Goal: Task Accomplishment & Management: Use online tool/utility

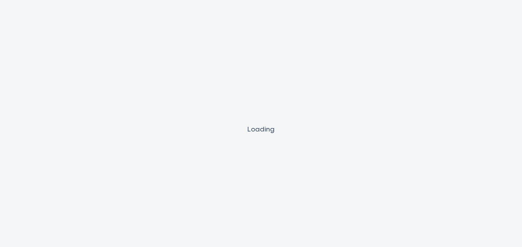
click at [247, 51] on div "Loading" at bounding box center [261, 123] width 522 height 247
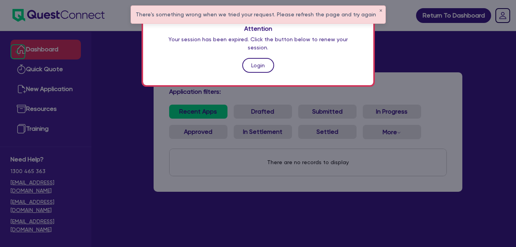
click at [258, 58] on link "Login" at bounding box center [258, 65] width 32 height 15
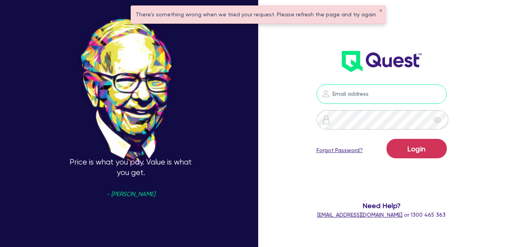
type input "[EMAIL_ADDRESS][DOMAIN_NAME]"
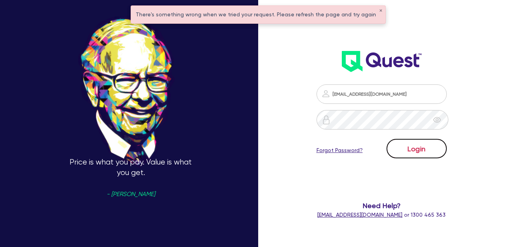
click at [422, 149] on button "Login" at bounding box center [417, 148] width 60 height 19
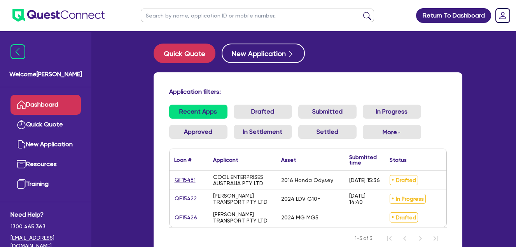
click at [49, 106] on link "Dashboard" at bounding box center [45, 105] width 70 height 20
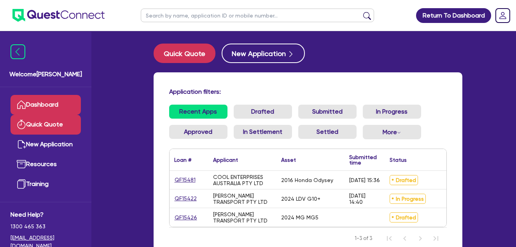
click at [51, 126] on link "Quick Quote" at bounding box center [45, 125] width 70 height 20
select select "Quest Finance - Own Book"
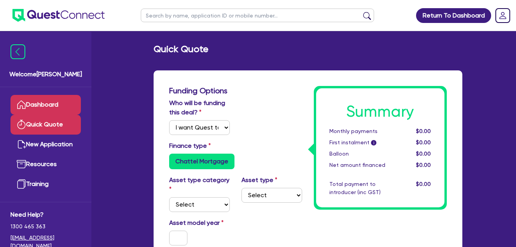
click at [51, 102] on link "Dashboard" at bounding box center [45, 105] width 70 height 20
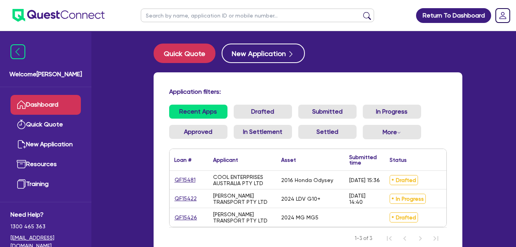
click at [224, 86] on div "Application filters: Recent Apps Drafted Submitted In Progress Approved In Sett…" at bounding box center [308, 168] width 309 height 192
drag, startPoint x: 210, startPoint y: 90, endPoint x: 134, endPoint y: 88, distance: 76.2
click at [134, 88] on div "Welcome Farhan Dashboard Quick Quote New Application Resources Training Need He…" at bounding box center [258, 156] width 432 height 312
click at [284, 82] on div "Application filters: Recent Apps Drafted Submitted In Progress Approved In Sett…" at bounding box center [308, 168] width 309 height 192
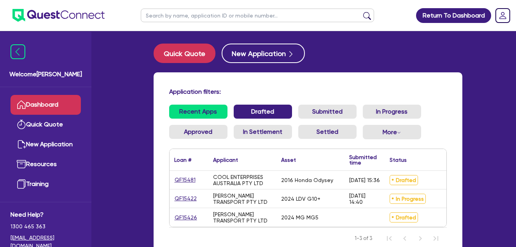
click at [280, 111] on link "Drafted" at bounding box center [263, 112] width 58 height 14
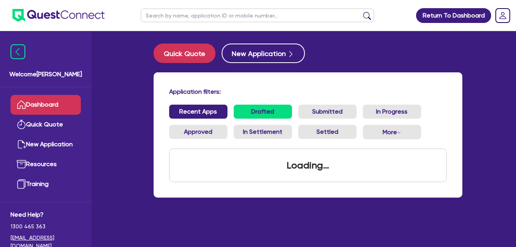
click at [192, 107] on link "Recent Apps" at bounding box center [198, 112] width 58 height 14
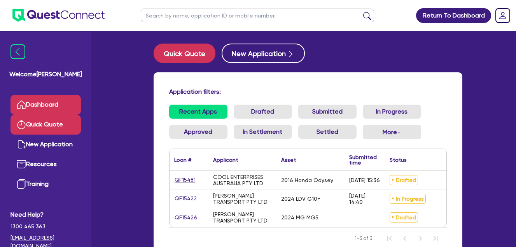
click at [37, 126] on link "Quick Quote" at bounding box center [45, 125] width 70 height 20
select select "Quest Finance - Own Book"
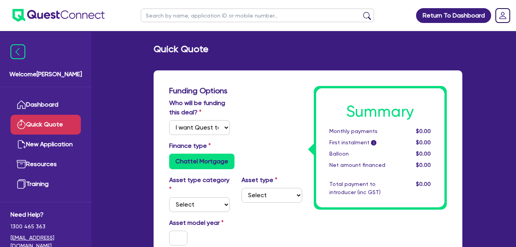
click at [44, 96] on link "Dashboard" at bounding box center [45, 105] width 70 height 20
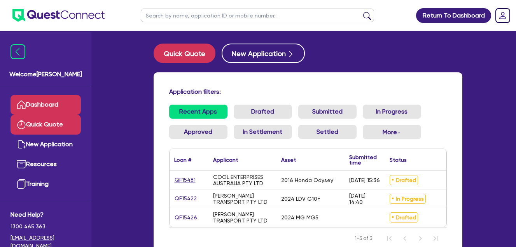
click at [39, 124] on link "Quick Quote" at bounding box center [45, 125] width 70 height 20
select select "Quest Finance - Own Book"
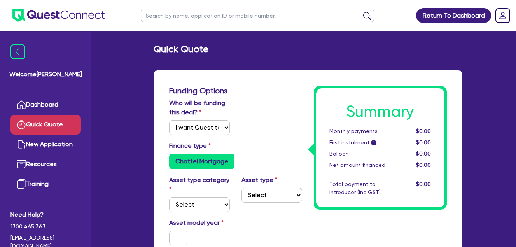
click at [44, 101] on link "Dashboard" at bounding box center [45, 105] width 70 height 20
